Goal: Navigation & Orientation: Find specific page/section

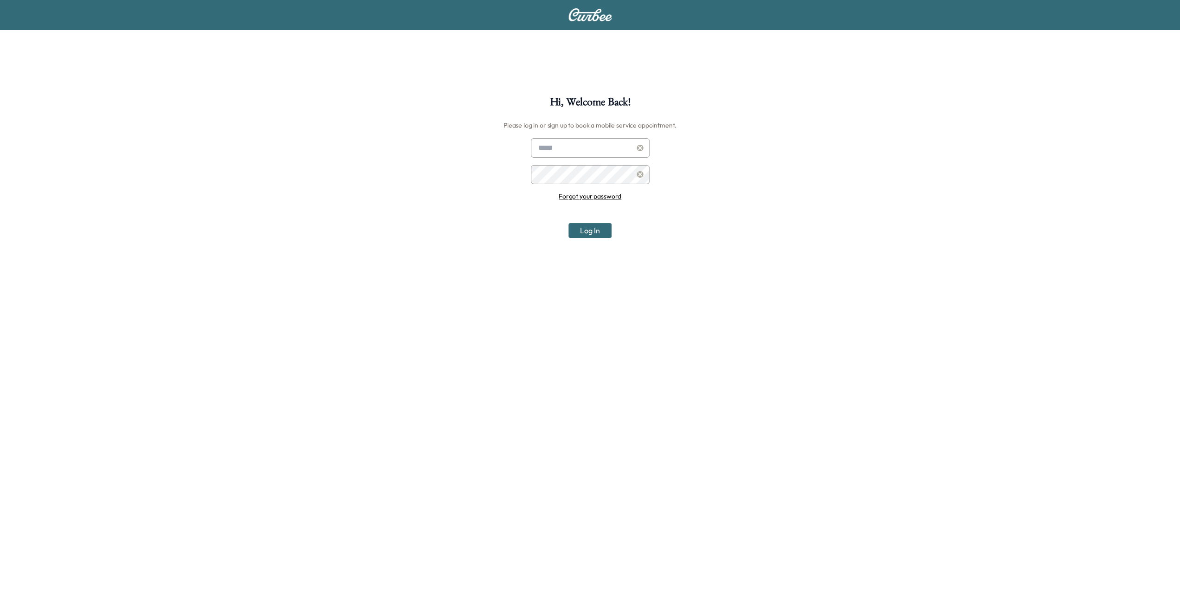
type input "**********"
click at [594, 228] on button "Log In" at bounding box center [590, 230] width 43 height 15
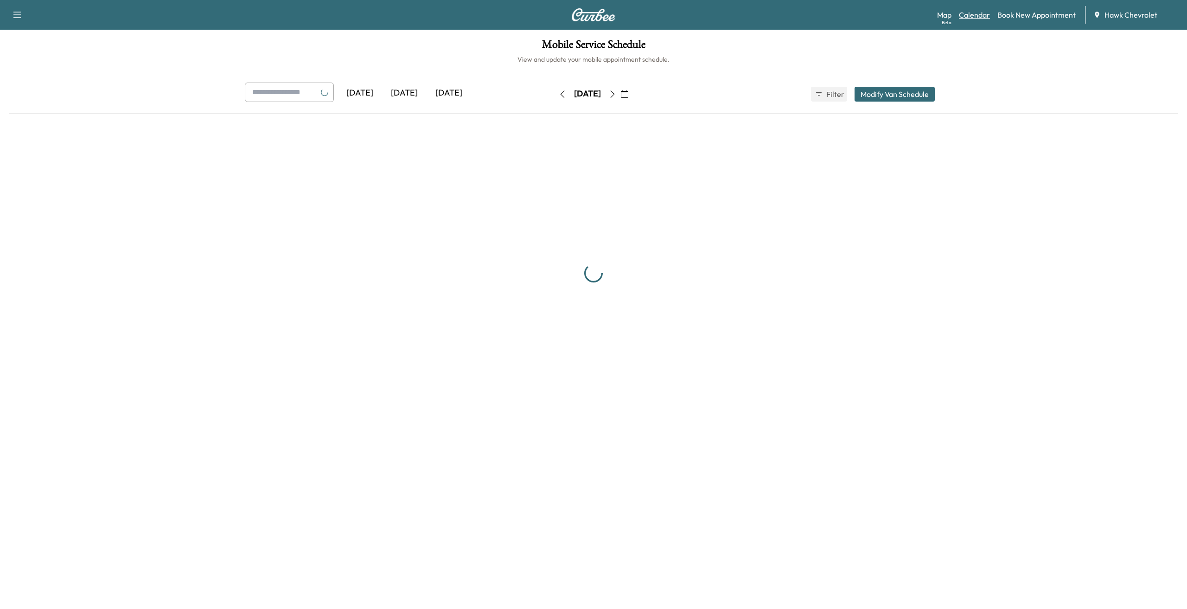
click at [981, 15] on link "Calendar" at bounding box center [974, 14] width 31 height 11
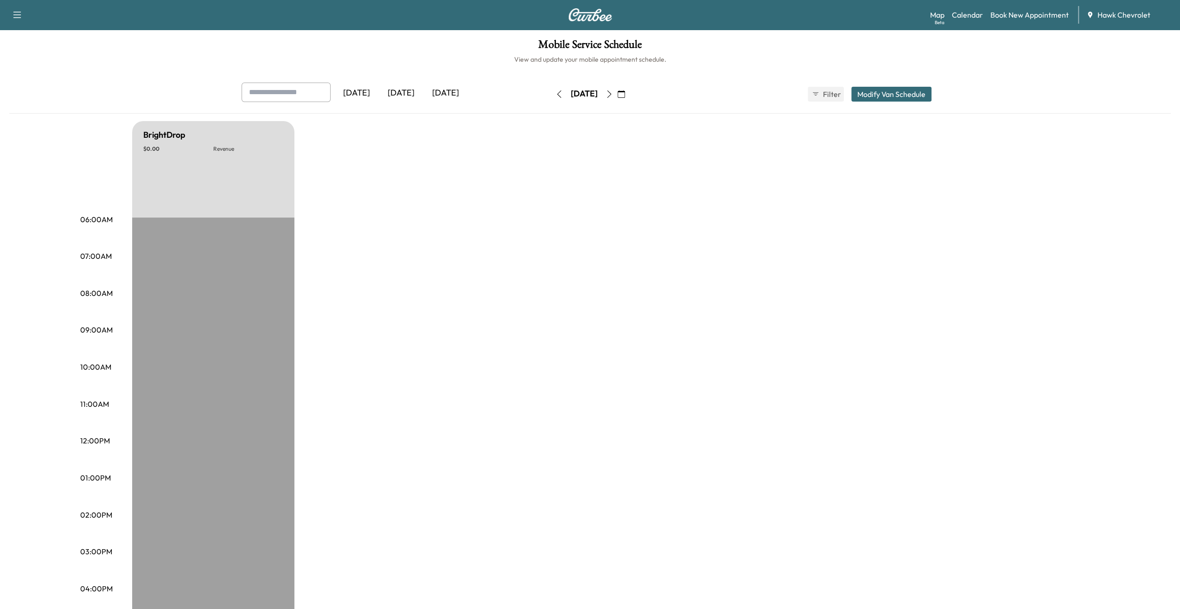
click at [611, 92] on icon "button" at bounding box center [609, 93] width 4 height 7
click at [613, 95] on icon "button" at bounding box center [609, 93] width 7 height 7
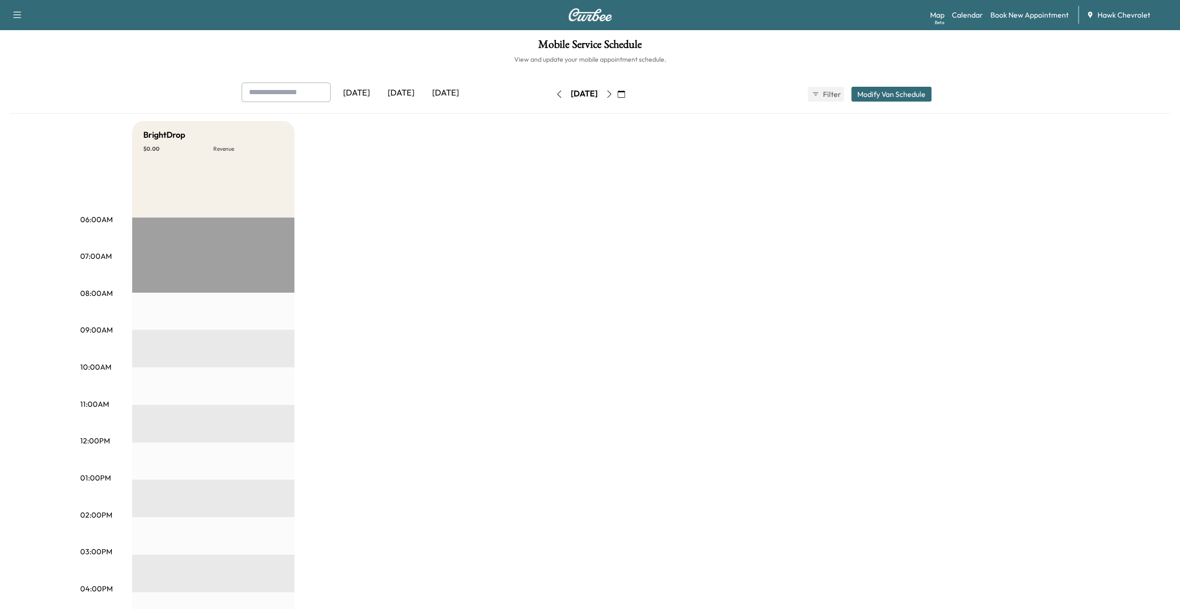
click at [629, 96] on button "button" at bounding box center [622, 94] width 16 height 15
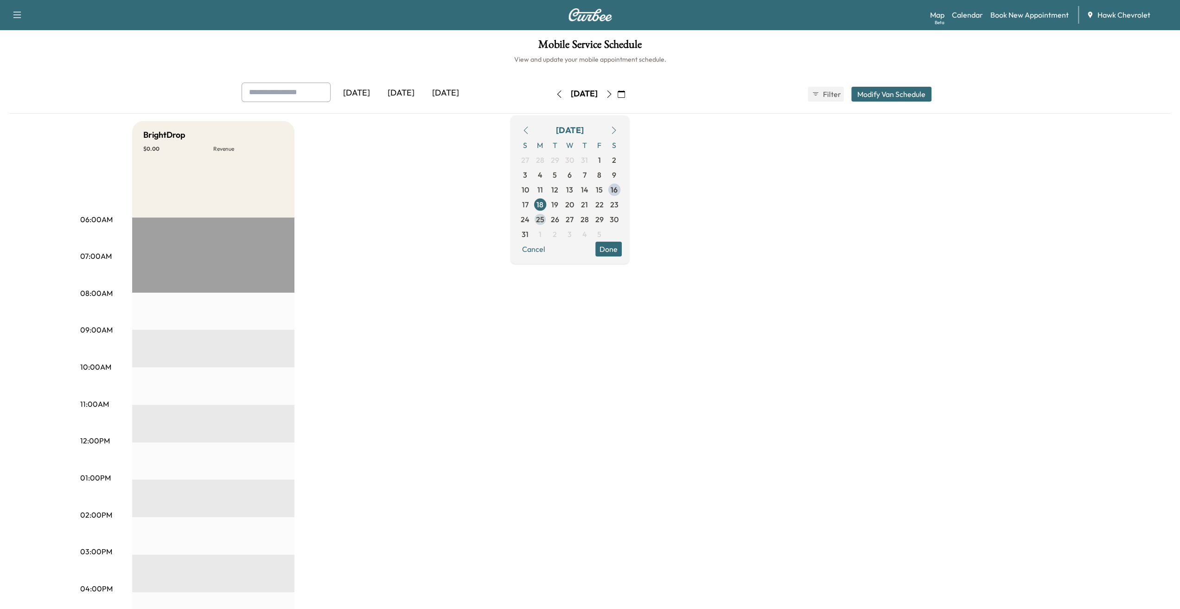
click at [544, 219] on span "25" at bounding box center [540, 219] width 8 height 11
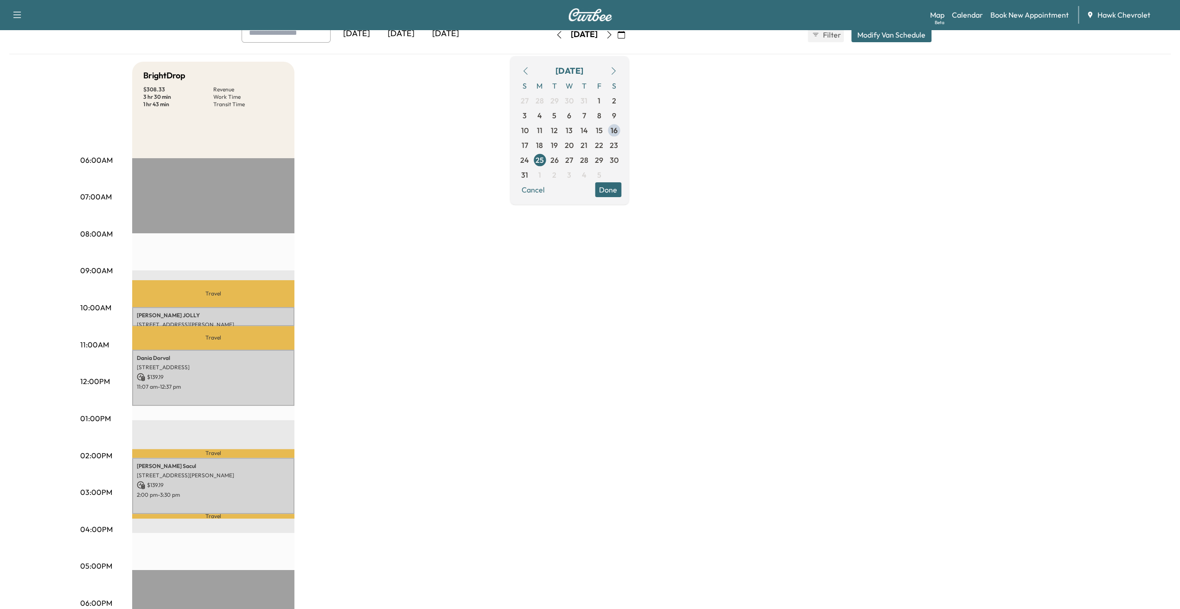
scroll to position [46, 0]
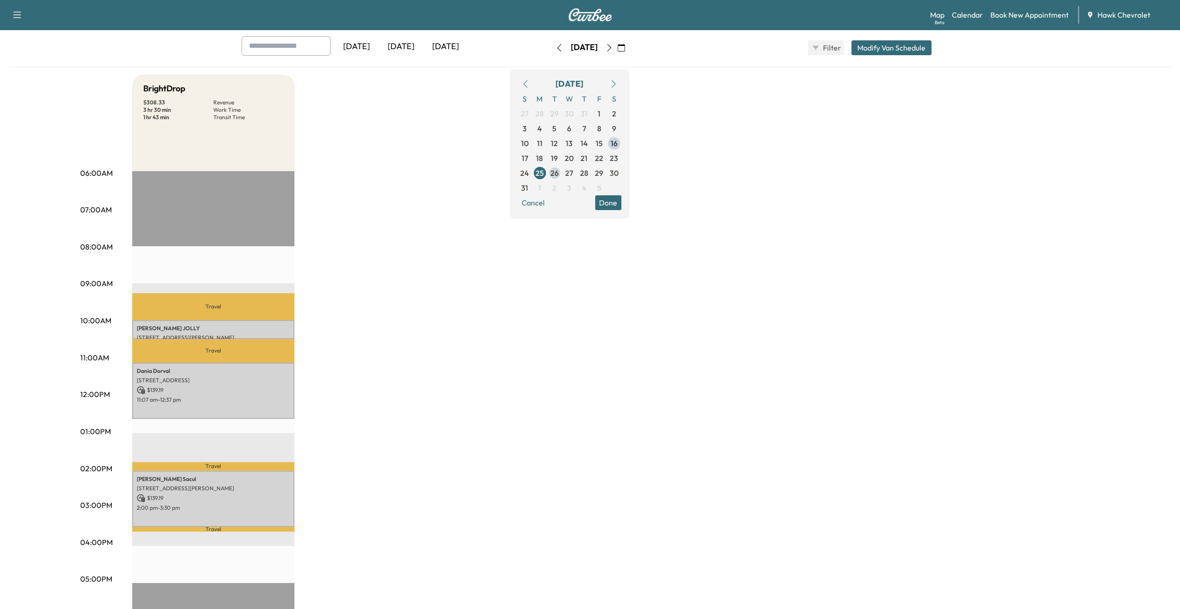
click at [559, 169] on span "26" at bounding box center [555, 172] width 8 height 11
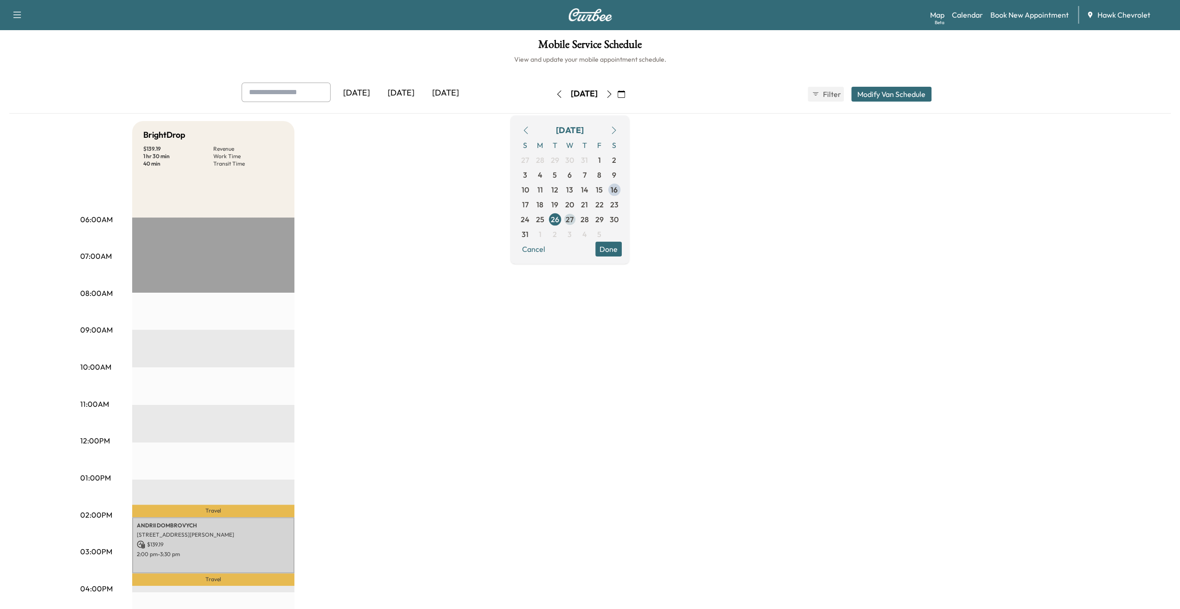
click at [577, 221] on span "27" at bounding box center [570, 219] width 15 height 15
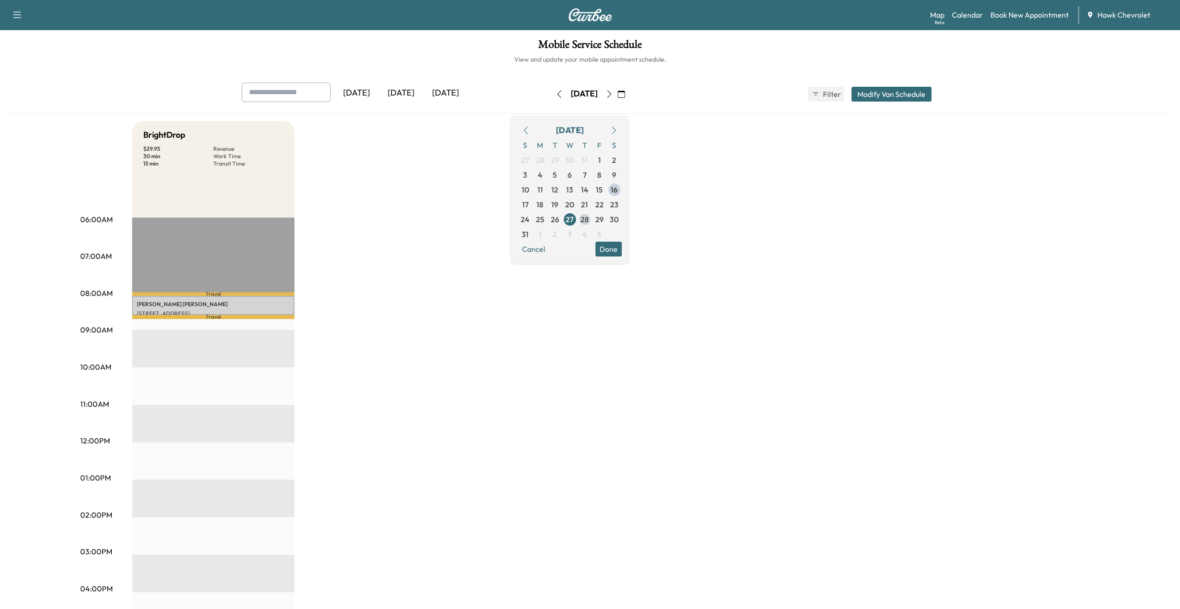
click at [589, 216] on span "28" at bounding box center [585, 219] width 8 height 11
click at [607, 218] on span "29" at bounding box center [599, 219] width 15 height 15
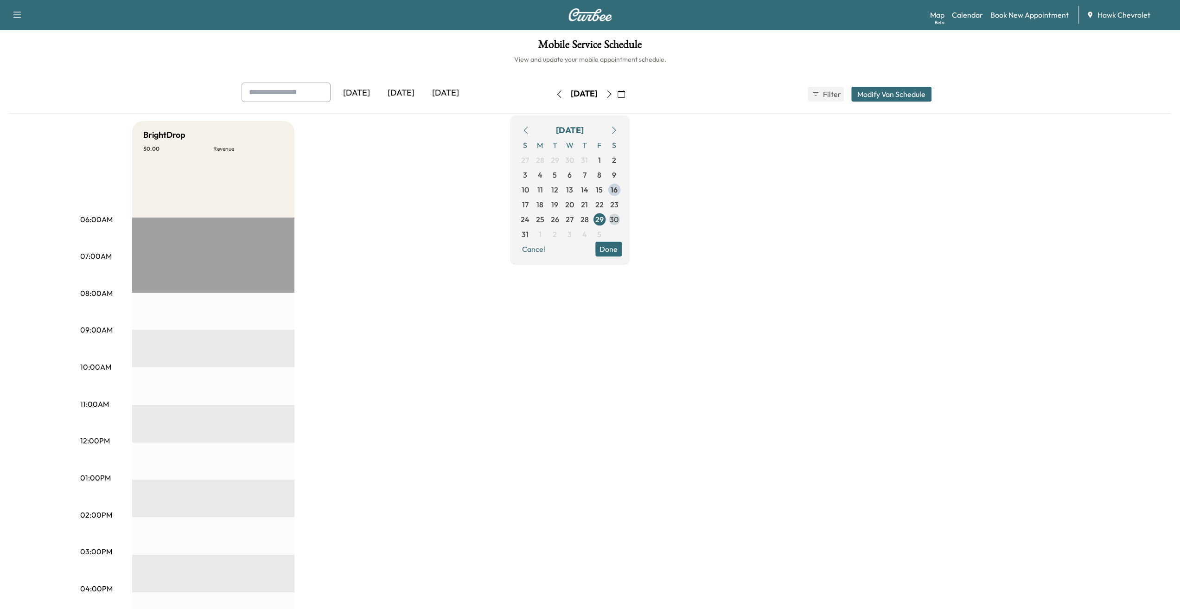
click at [619, 214] on span "30" at bounding box center [614, 219] width 9 height 11
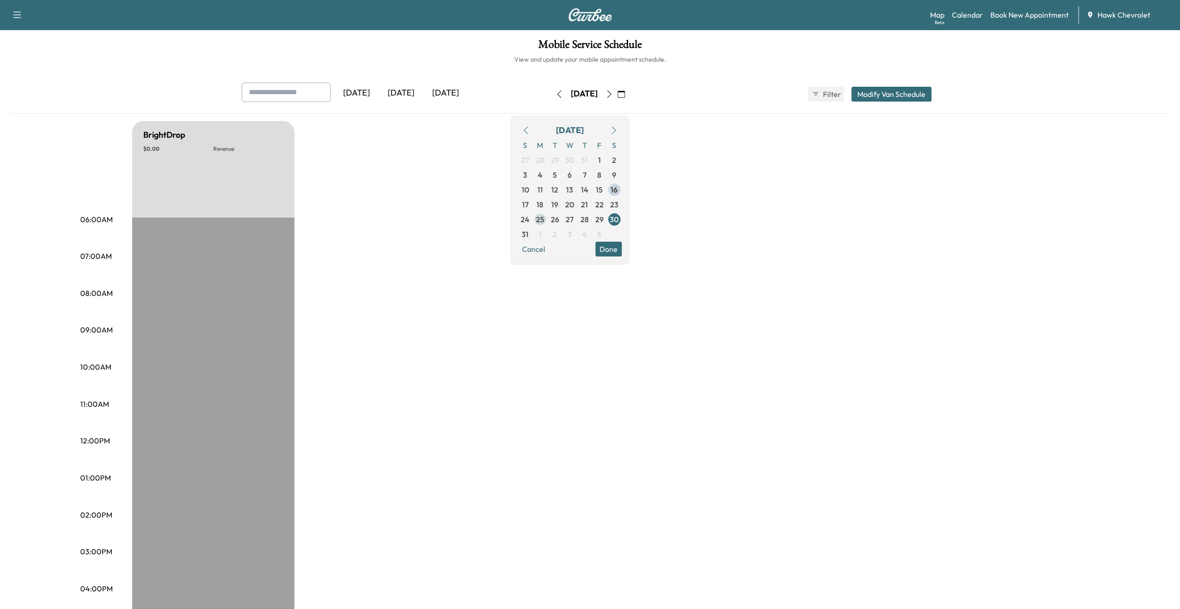
click at [544, 217] on span "25" at bounding box center [540, 219] width 8 height 11
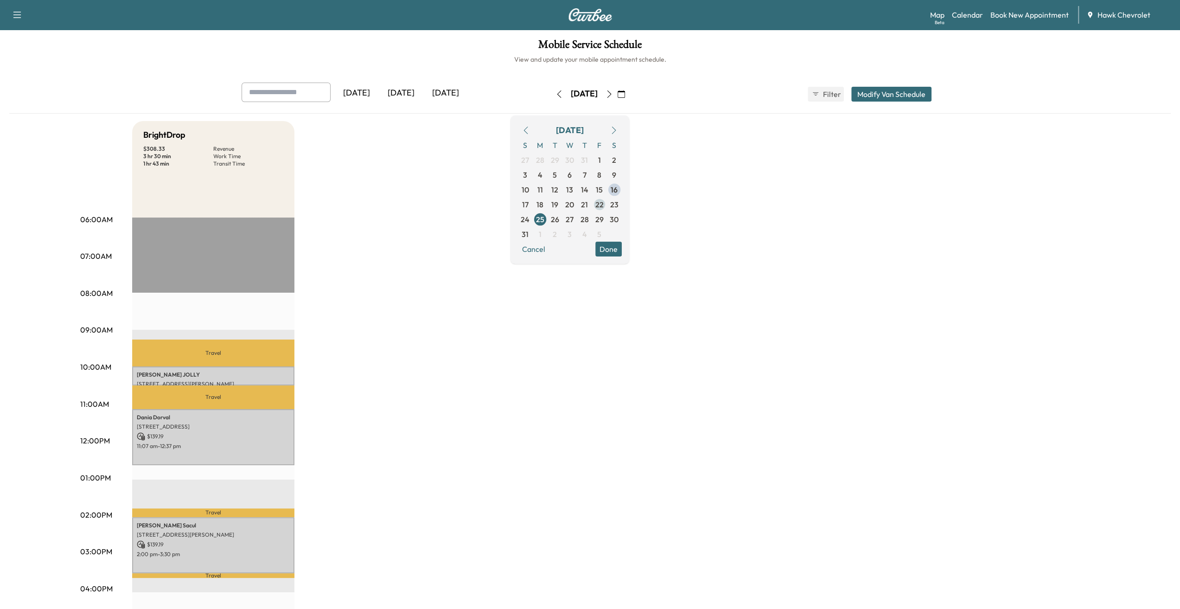
click at [604, 199] on span "22" at bounding box center [600, 204] width 8 height 11
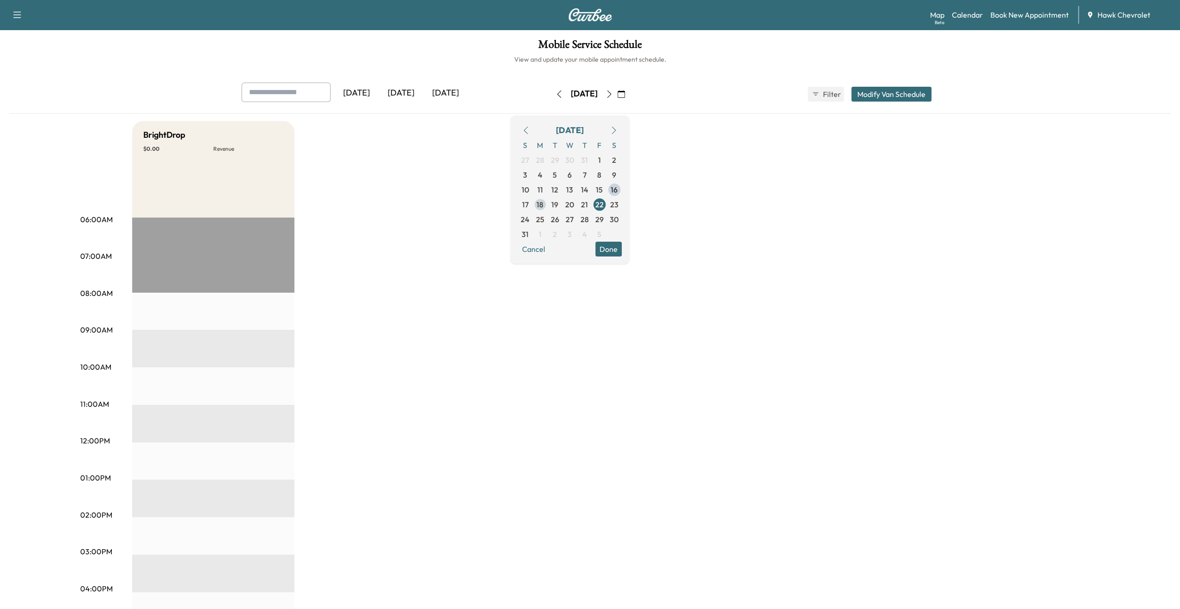
click at [544, 203] on span "18" at bounding box center [540, 204] width 7 height 11
click at [563, 202] on span "19" at bounding box center [555, 204] width 15 height 15
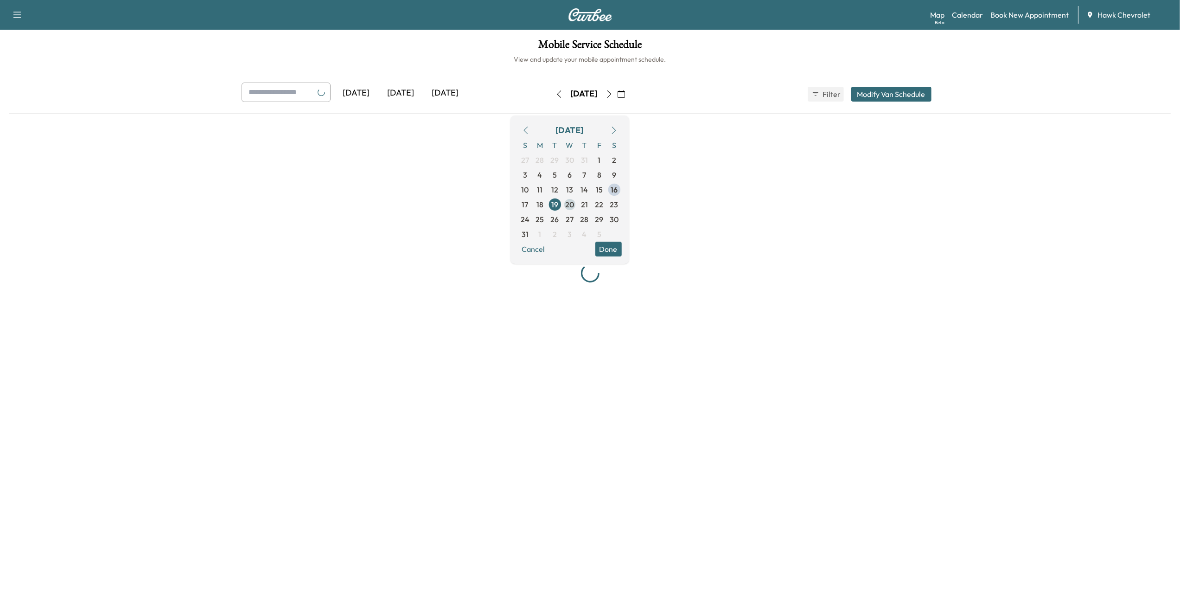
drag, startPoint x: 591, startPoint y: 203, endPoint x: 598, endPoint y: 203, distance: 6.5
click at [574, 203] on span "20" at bounding box center [569, 204] width 9 height 11
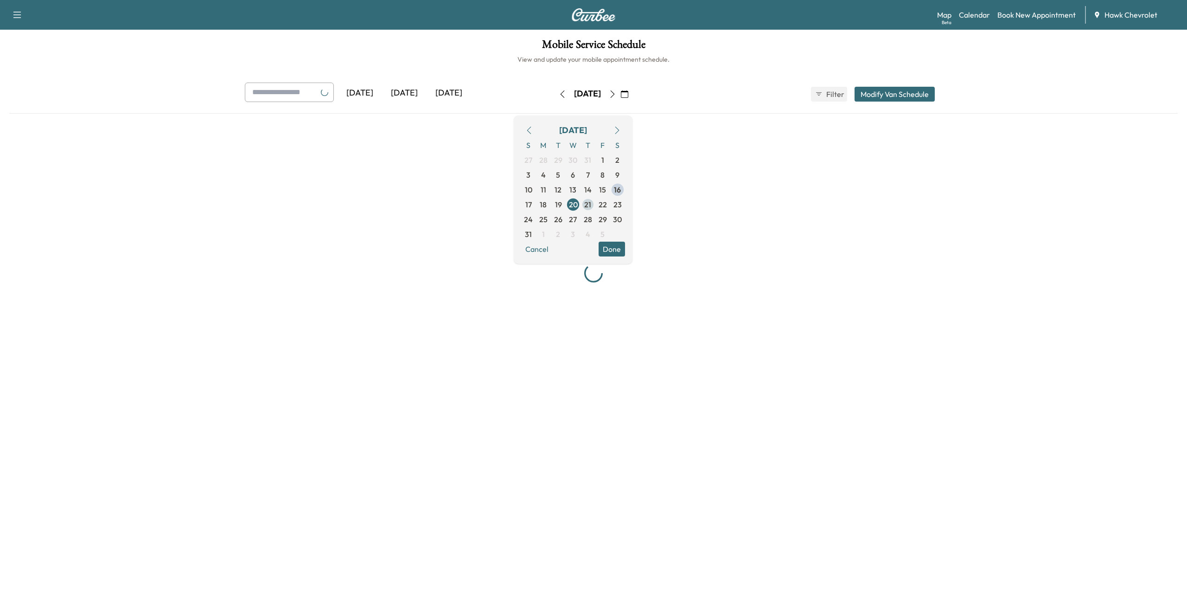
click at [596, 203] on span "21" at bounding box center [588, 204] width 15 height 15
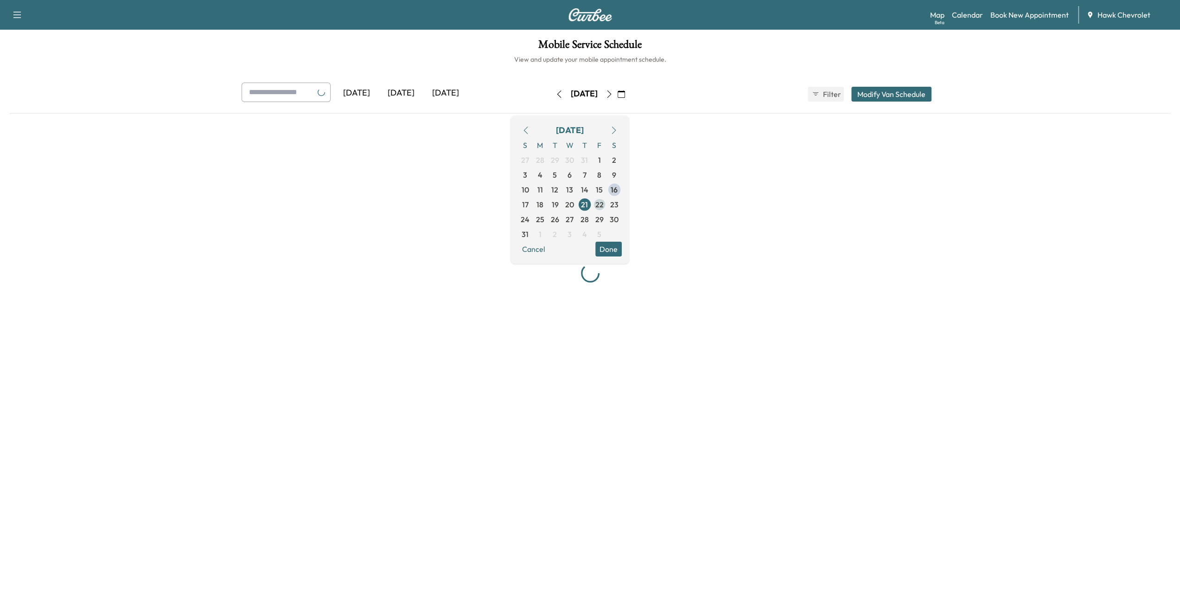
click at [607, 203] on span "22" at bounding box center [599, 204] width 15 height 15
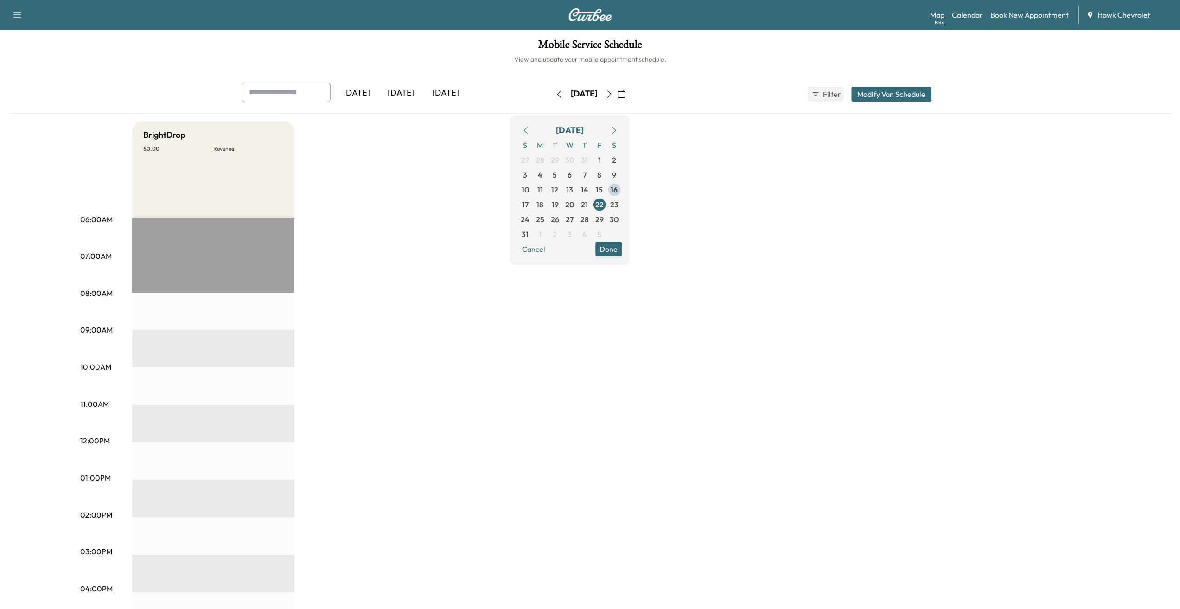
click at [629, 203] on div "[DATE] S M T W T F S 27 28 29 30 31 1 2 3 4 5 6 7 8 9 10 11 12 13 14 15 16 17 1…" at bounding box center [570, 189] width 119 height 148
click at [619, 204] on span "23" at bounding box center [614, 204] width 8 height 11
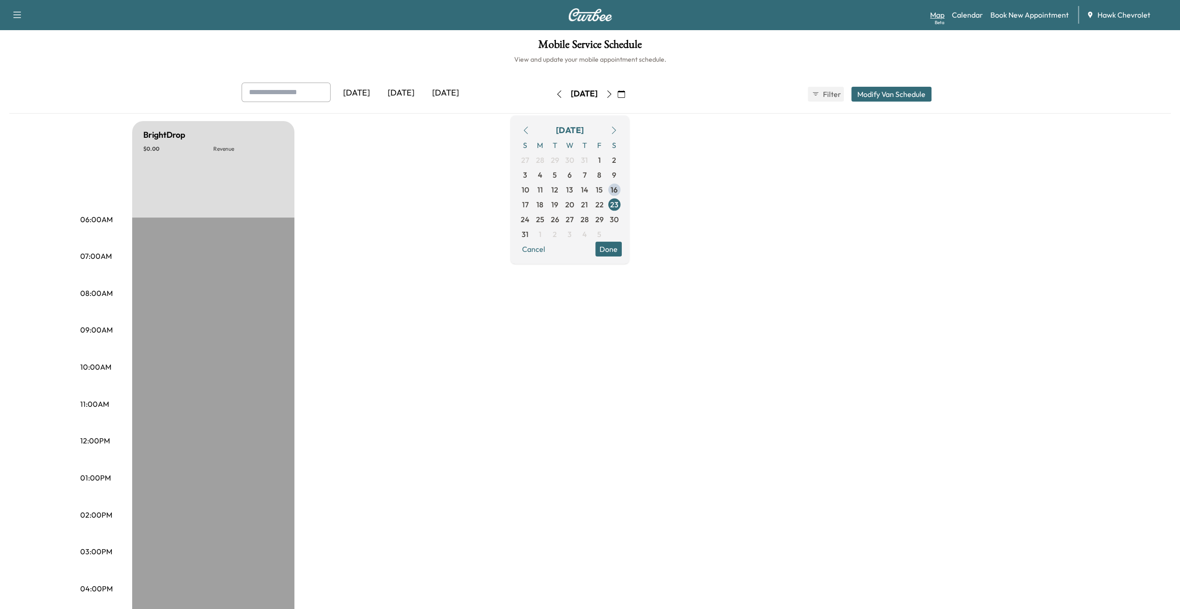
click at [935, 17] on link "Map Beta" at bounding box center [937, 14] width 14 height 11
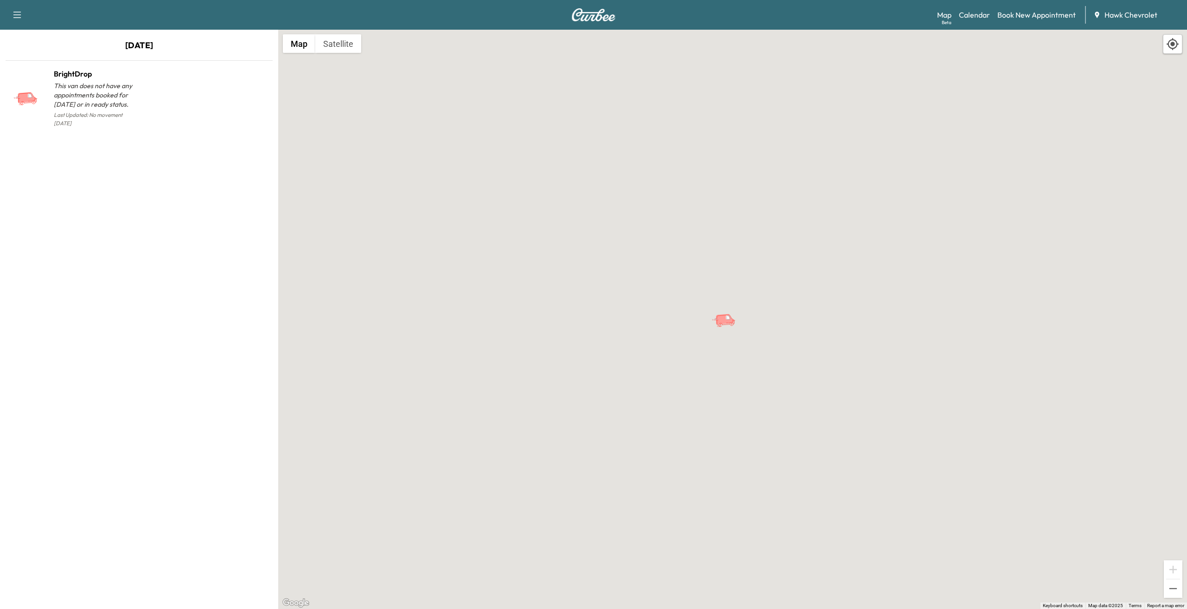
drag, startPoint x: 713, startPoint y: 80, endPoint x: 700, endPoint y: 83, distance: 13.5
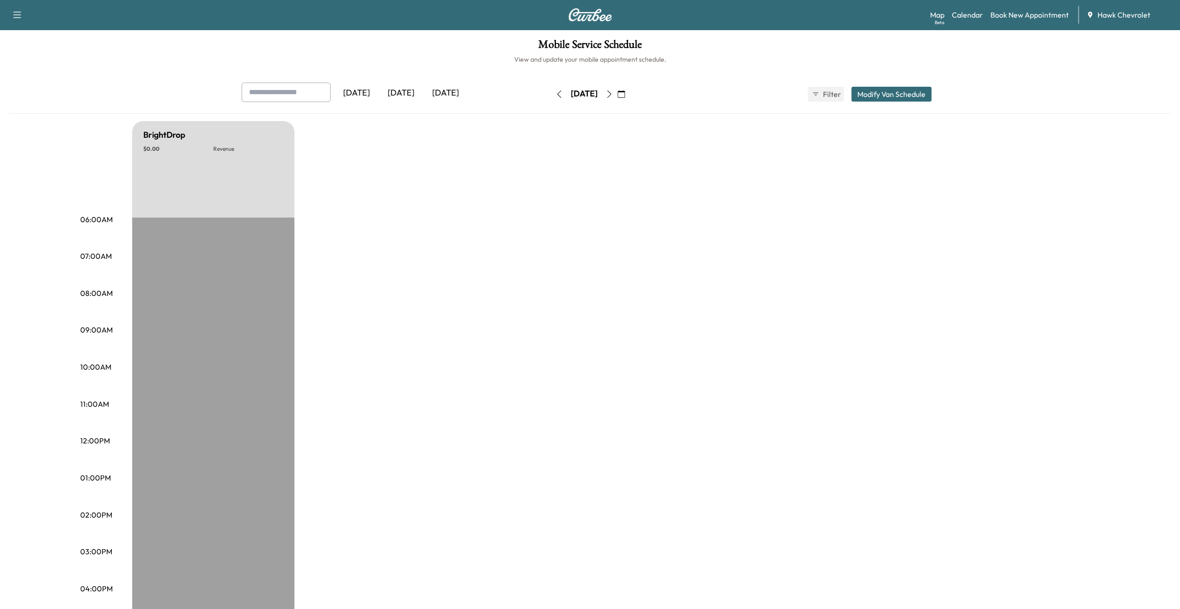
click at [625, 96] on icon "button" at bounding box center [621, 93] width 7 height 7
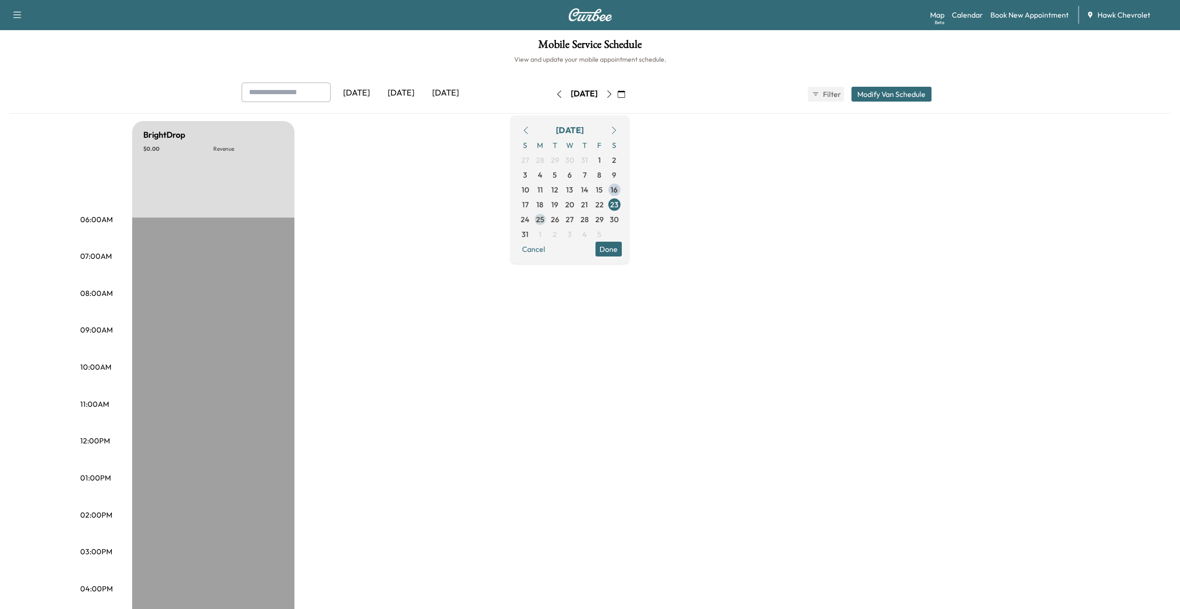
click at [544, 218] on span "25" at bounding box center [540, 219] width 8 height 11
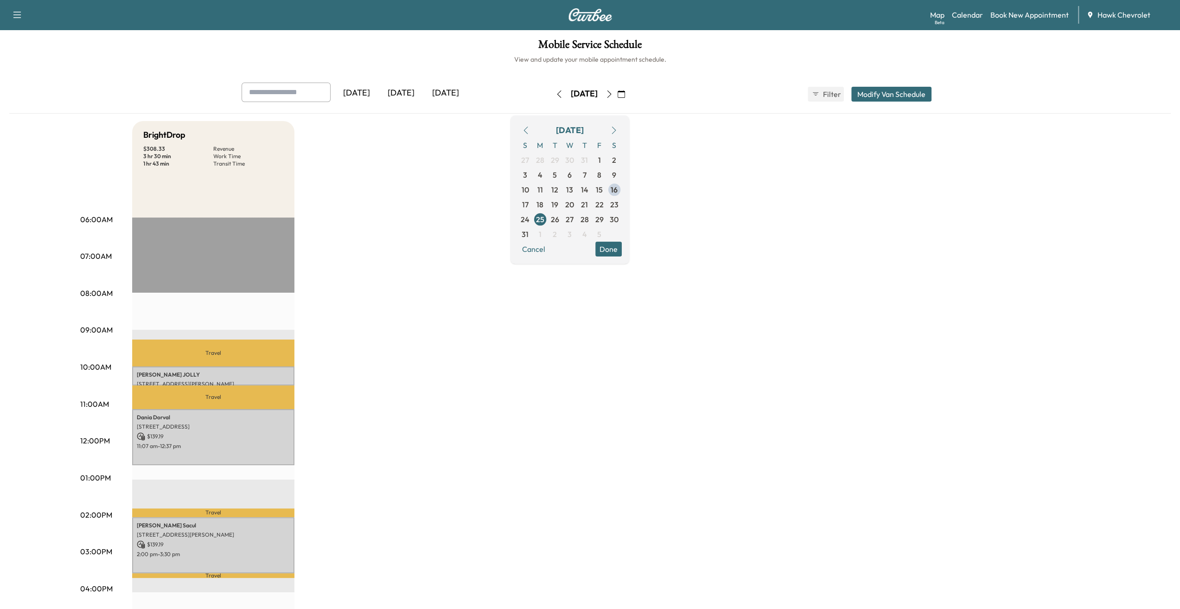
click at [629, 247] on div "[DATE] S M T W T F S 27 28 29 30 31 1 2 3 4 5 6 7 8 9 10 11 12 13 14 15 16 17 1…" at bounding box center [570, 189] width 119 height 148
click at [622, 248] on button "Done" at bounding box center [609, 249] width 26 height 15
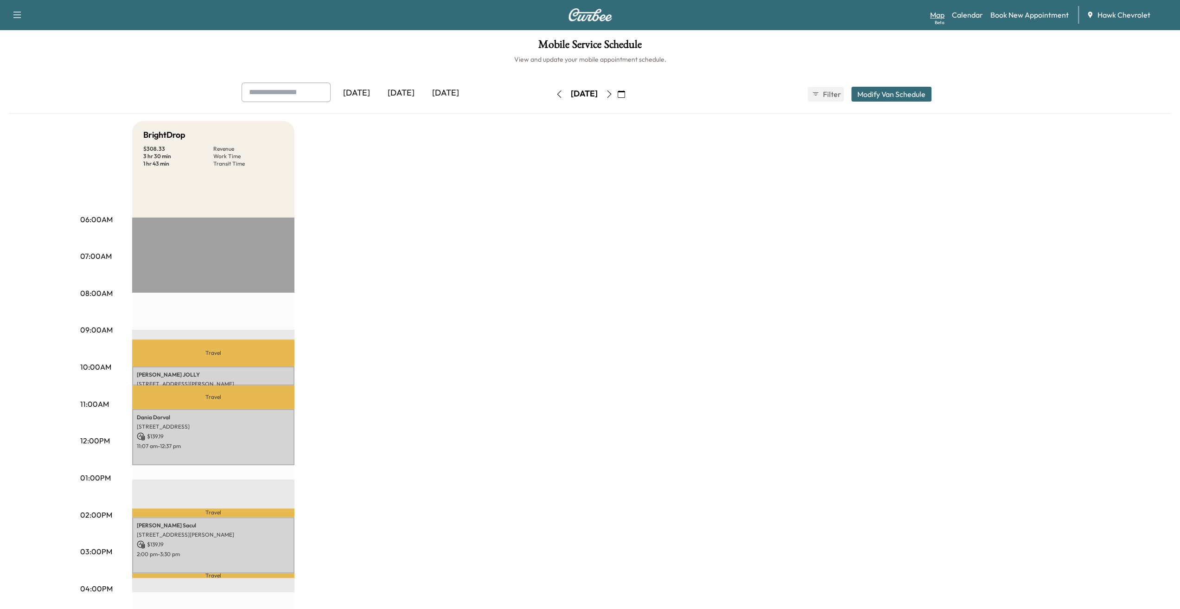
click at [942, 17] on link "Map Beta" at bounding box center [937, 14] width 14 height 11
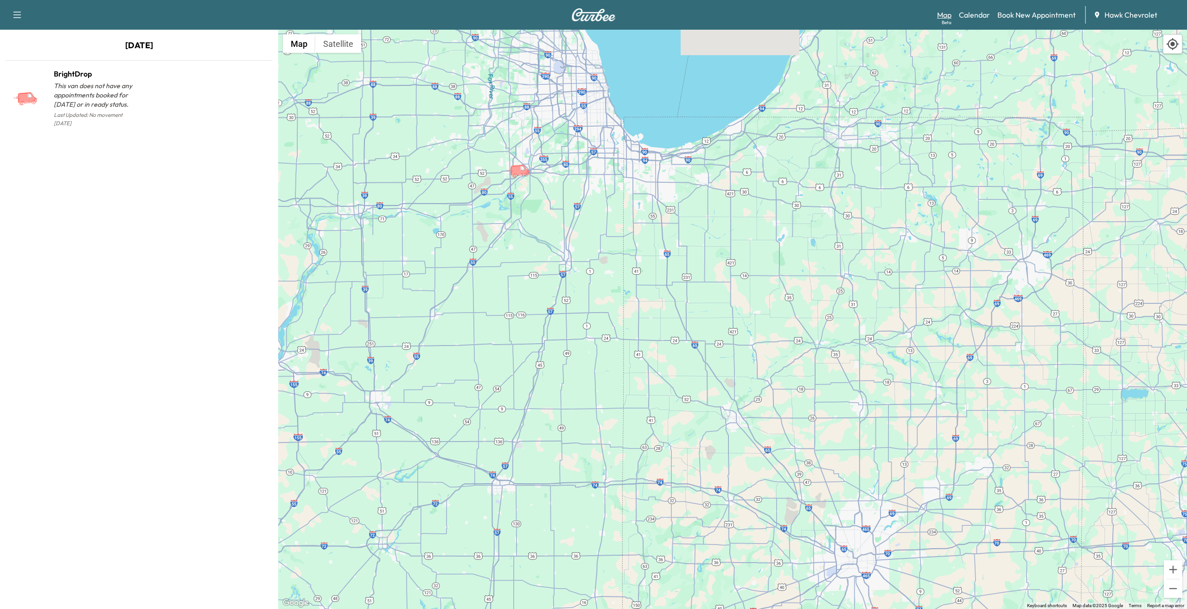
click at [944, 16] on link "Map Beta" at bounding box center [944, 14] width 14 height 11
